Goal: Check status

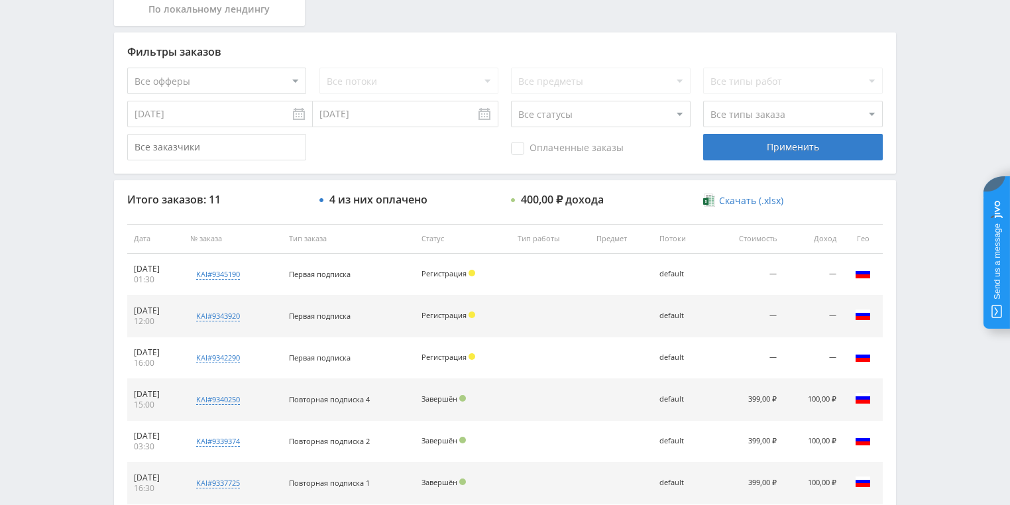
scroll to position [106, 0]
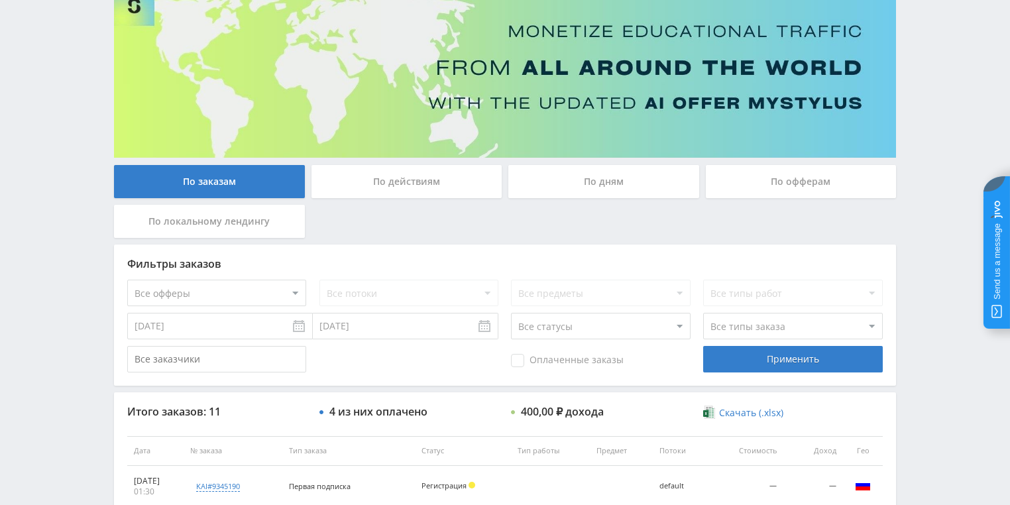
click at [412, 180] on div "По действиям" at bounding box center [406, 181] width 191 height 33
click at [0, 0] on input "По действиям" at bounding box center [0, 0] width 0 height 0
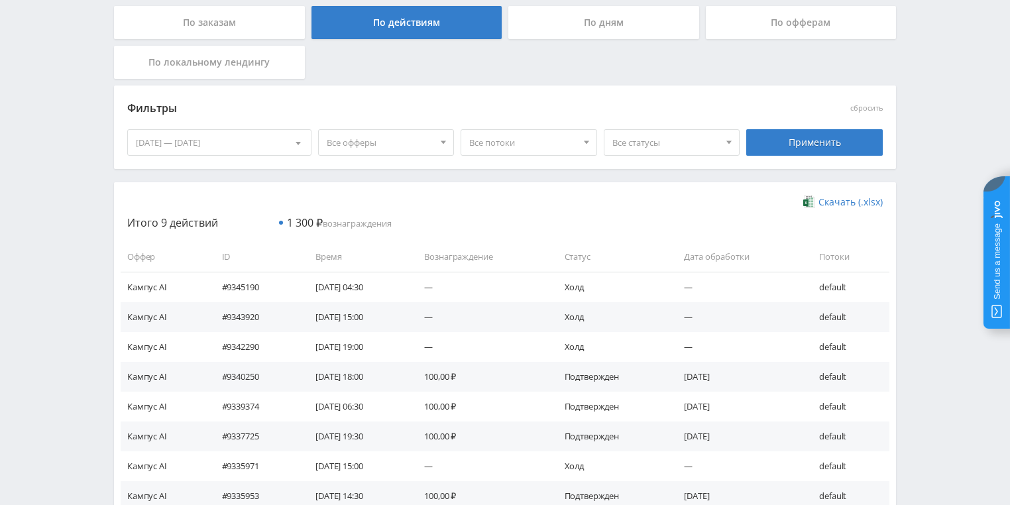
scroll to position [212, 0]
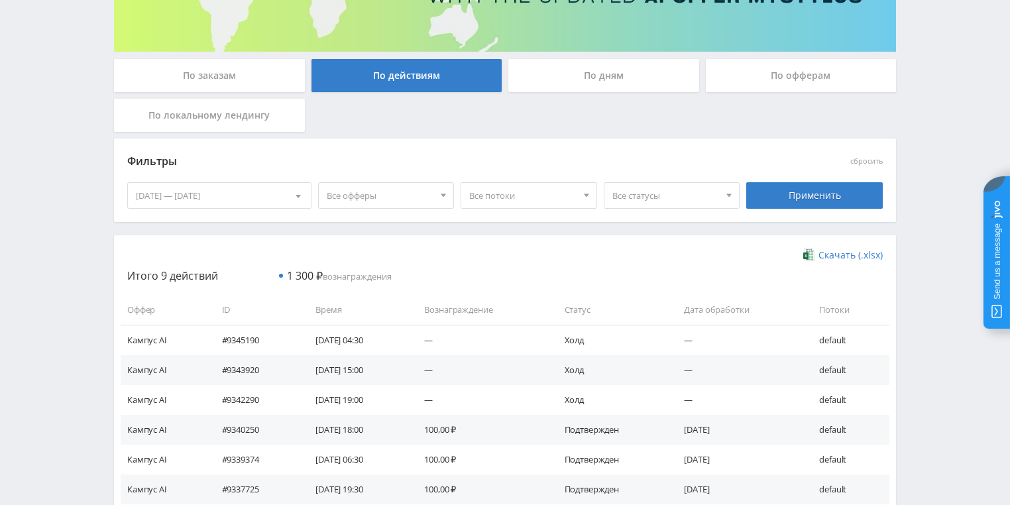
click at [596, 83] on div "По дням" at bounding box center [603, 75] width 191 height 33
click at [0, 0] on input "По дням" at bounding box center [0, 0] width 0 height 0
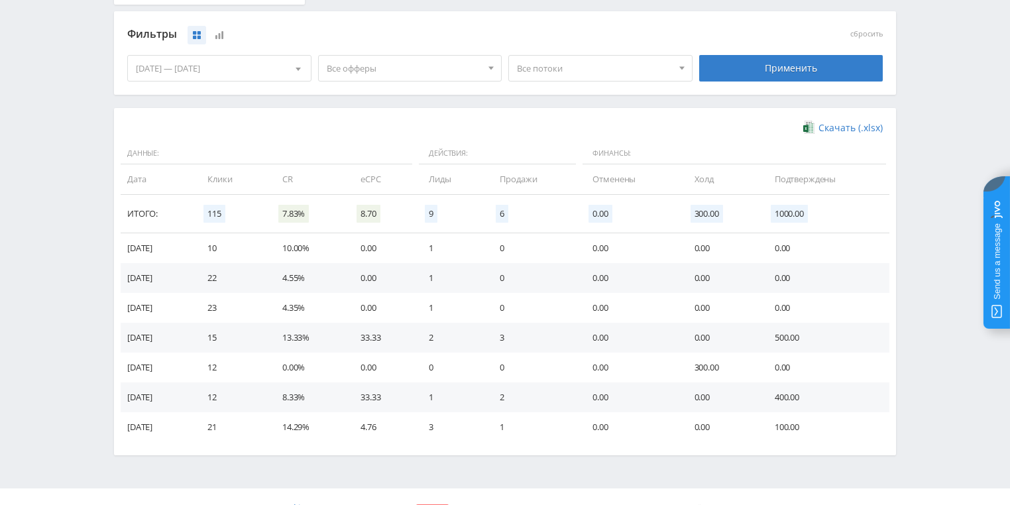
scroll to position [361, 0]
